Goal: Transaction & Acquisition: Purchase product/service

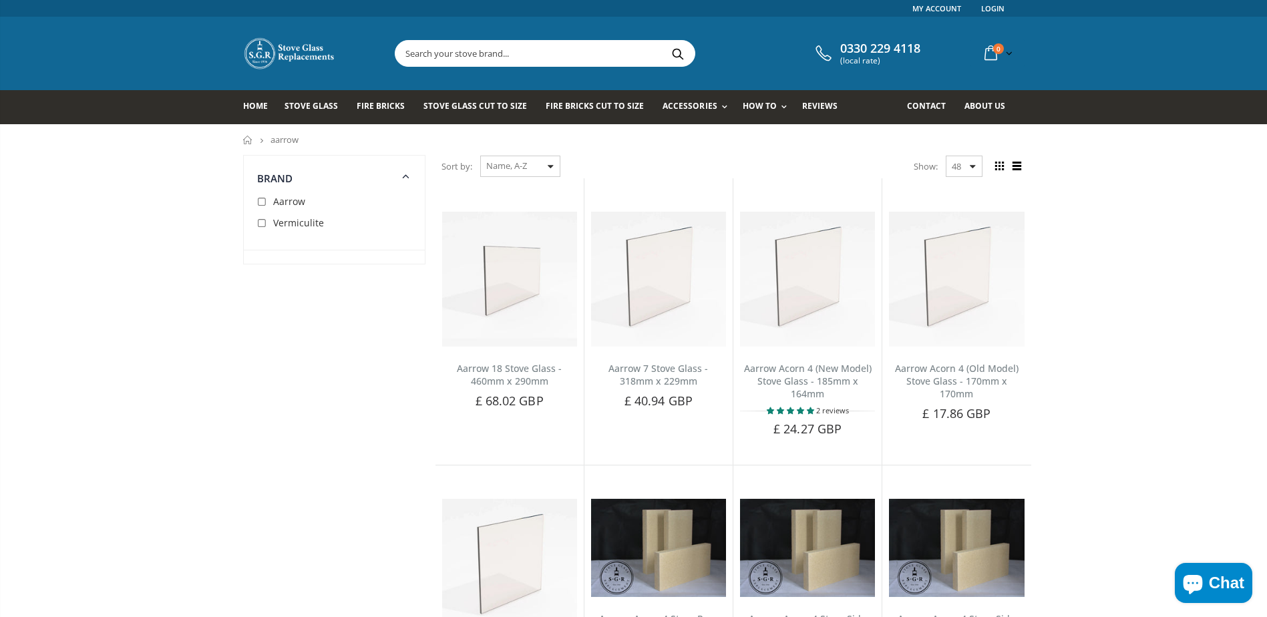
click at [260, 200] on input "checkbox" at bounding box center [263, 202] width 13 height 13
checkbox input "true"
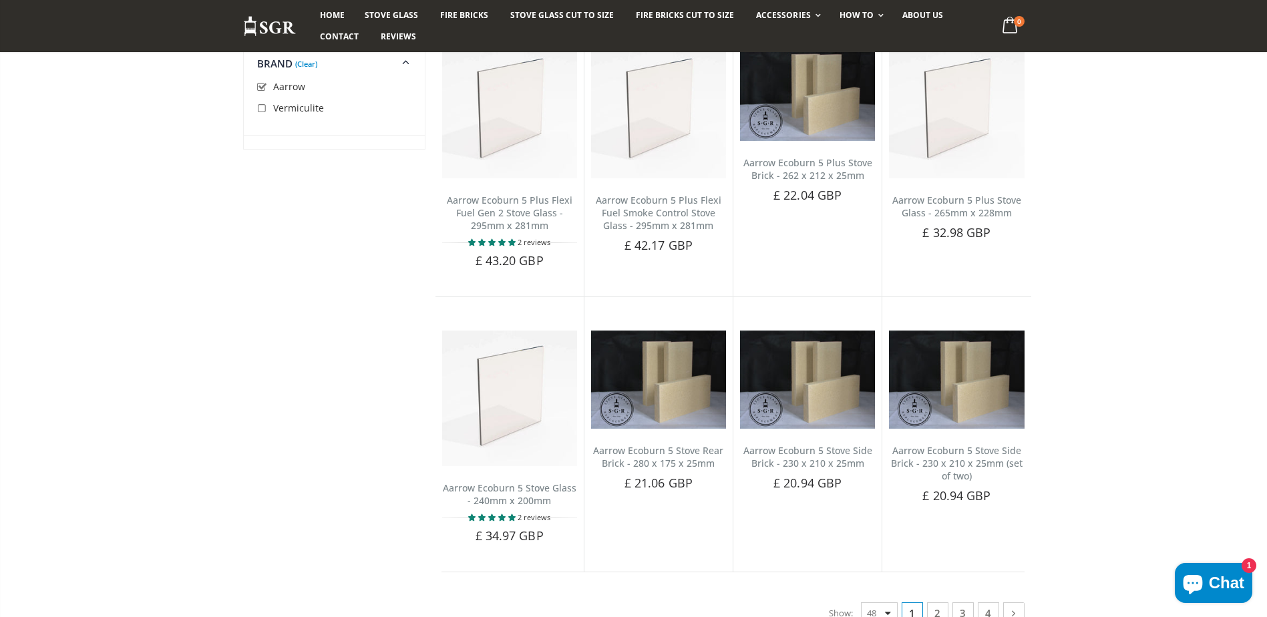
scroll to position [2959, 0]
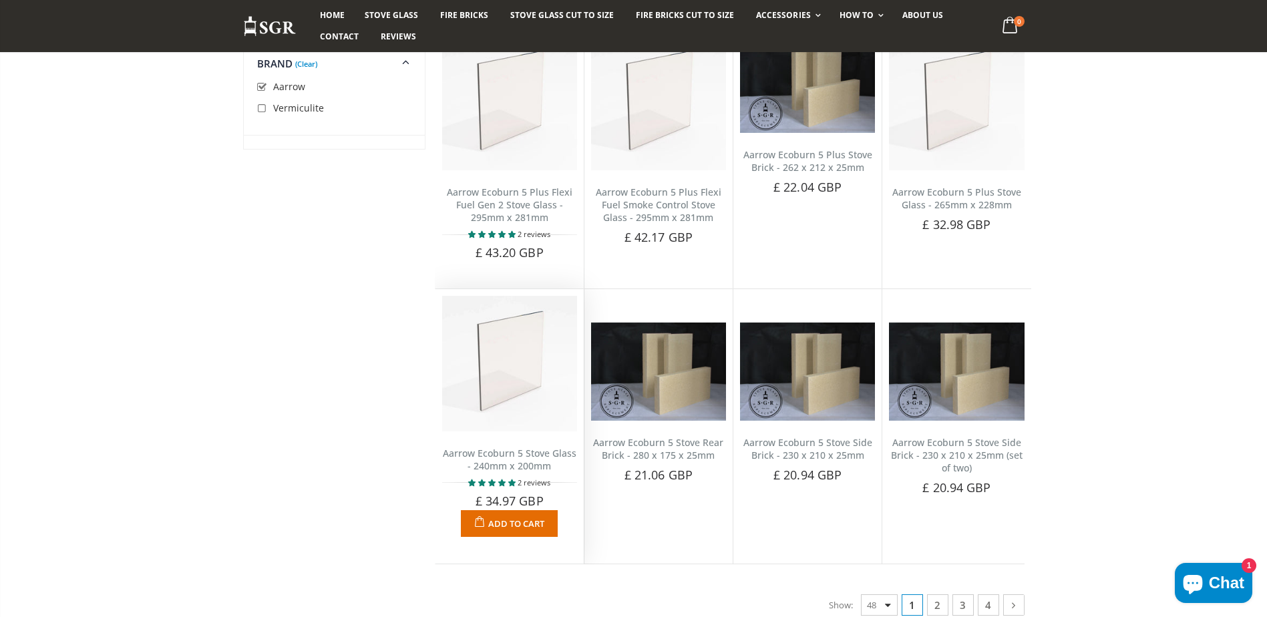
click at [512, 372] on img at bounding box center [509, 363] width 135 height 135
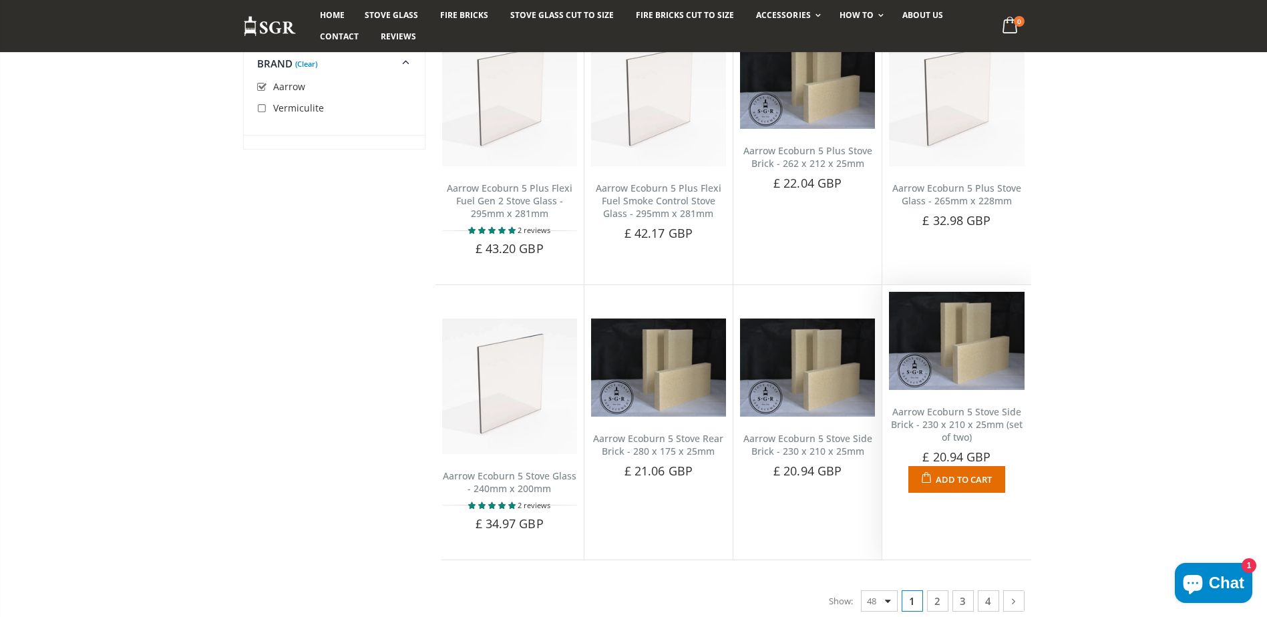
scroll to position [2959, 0]
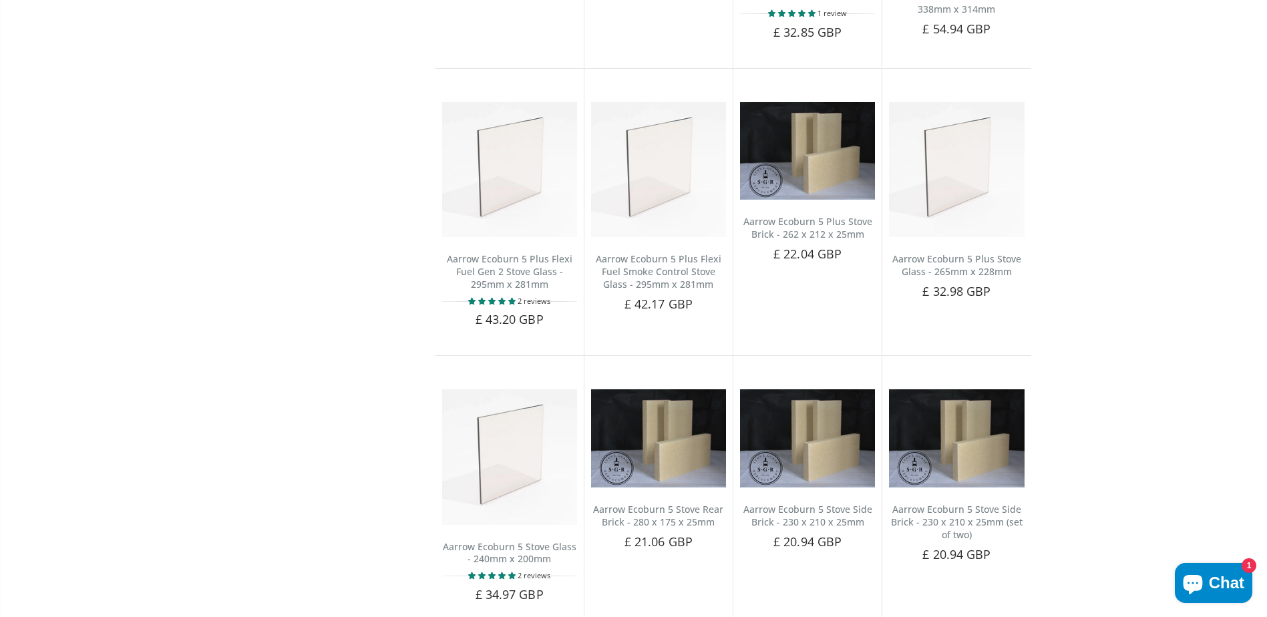
scroll to position [0, 0]
